Goal: Navigation & Orientation: Find specific page/section

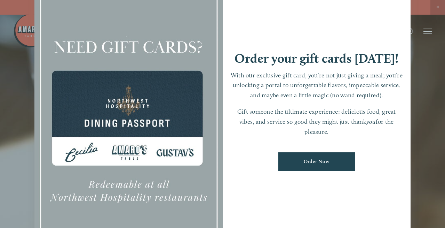
click at [437, 7] on div at bounding box center [222, 114] width 445 height 228
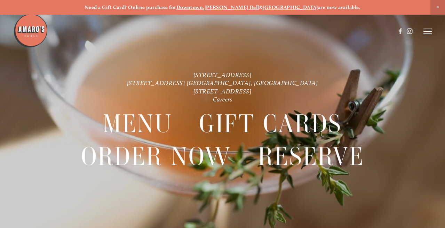
click at [435, 4] on span "Close Announcement" at bounding box center [437, 7] width 15 height 15
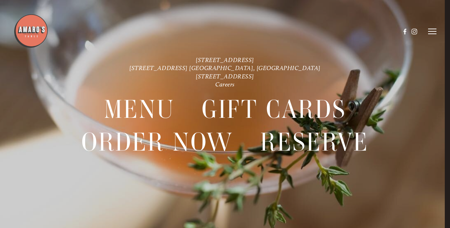
click at [429, 29] on line at bounding box center [432, 29] width 8 height 0
click at [432, 29] on icon at bounding box center [431, 31] width 6 height 6
click at [433, 26] on header "Menu Order Now Visit Gallery 0" at bounding box center [225, 31] width 423 height 63
click at [431, 34] on line at bounding box center [432, 34] width 8 height 0
click at [354, 34] on span "Visit" at bounding box center [355, 31] width 10 height 6
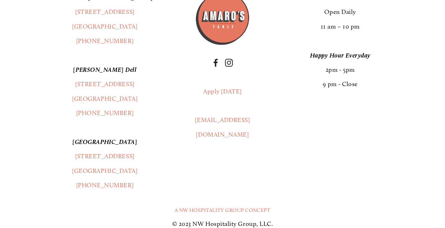
scroll to position [1503, 0]
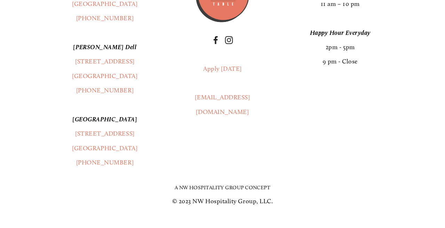
click at [188, 189] on link "A NW Hospitality Group Concept" at bounding box center [223, 187] width 96 height 6
